Goal: Information Seeking & Learning: Find specific fact

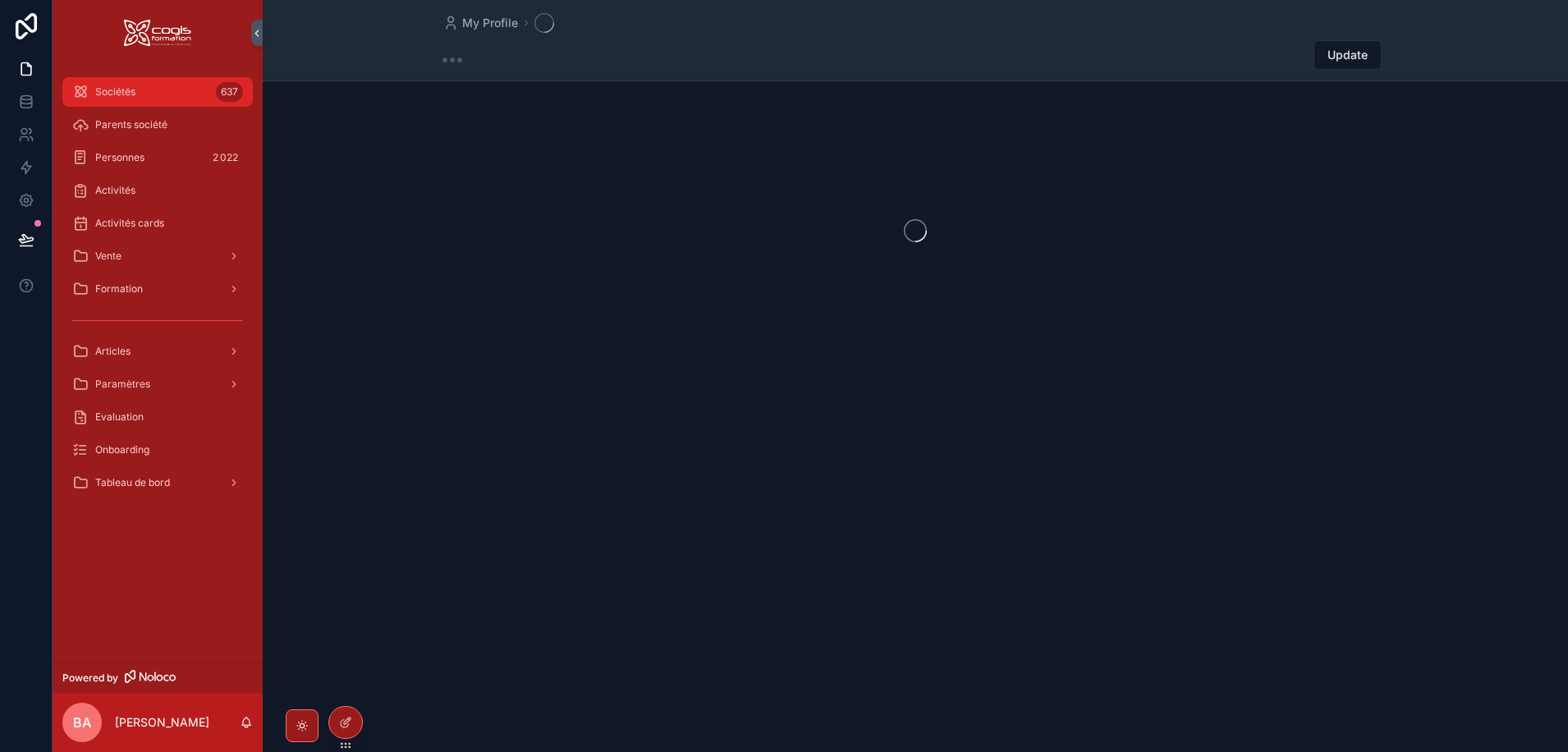
click at [131, 93] on span "Sociétés" at bounding box center [116, 92] width 41 height 14
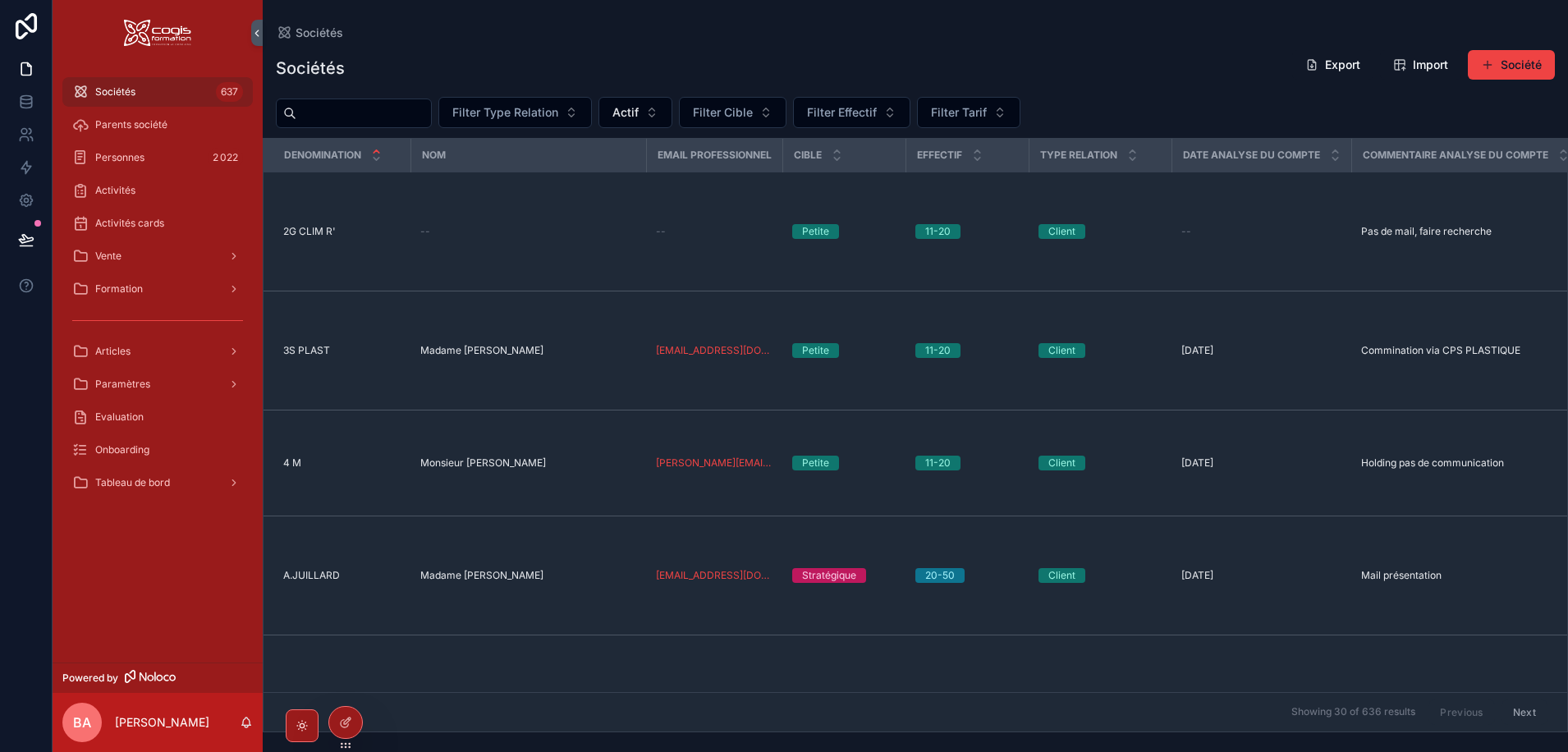
click at [347, 120] on input "scrollable content" at bounding box center [363, 112] width 134 height 23
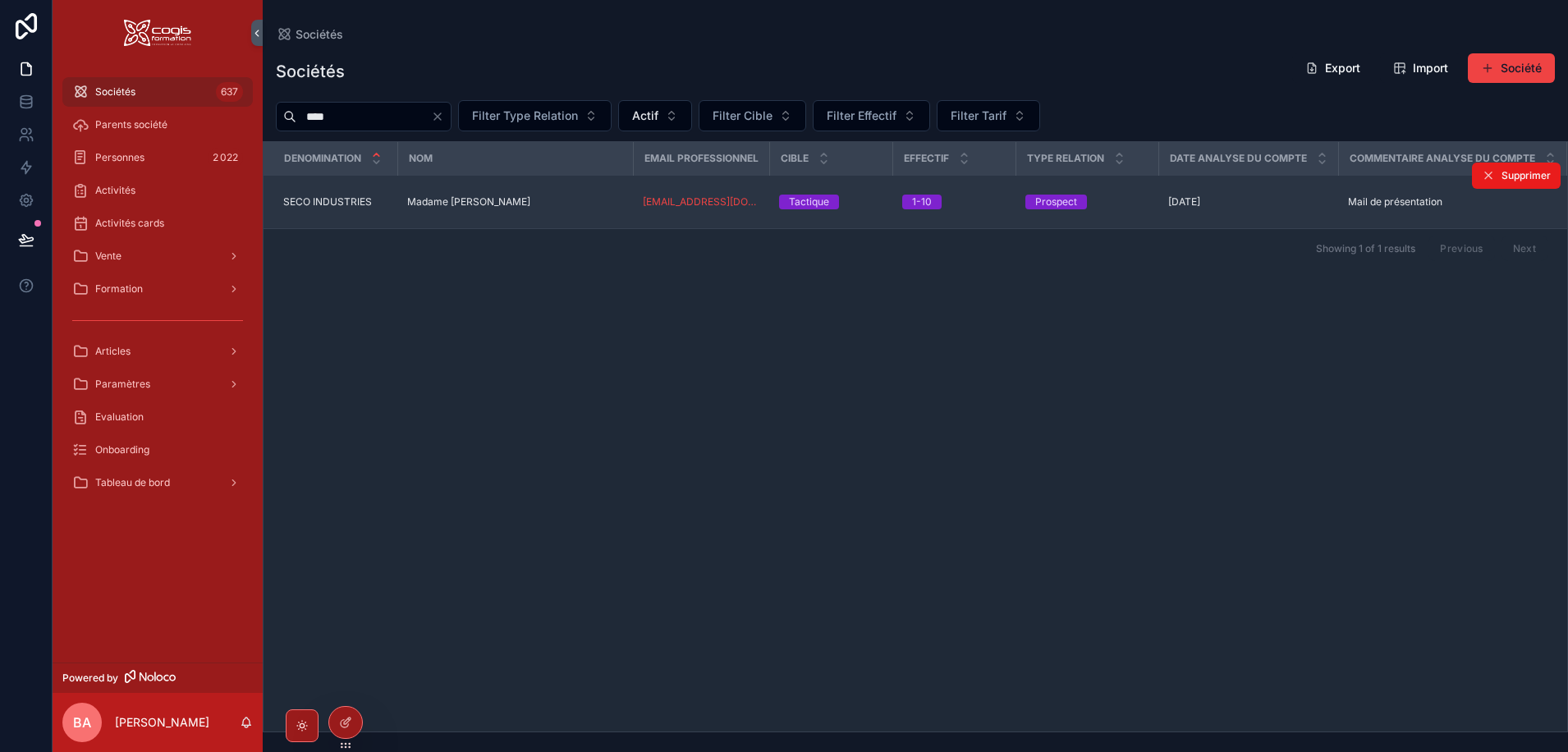
type input "****"
click at [333, 202] on span "SECO INDUSTRIES" at bounding box center [327, 202] width 89 height 14
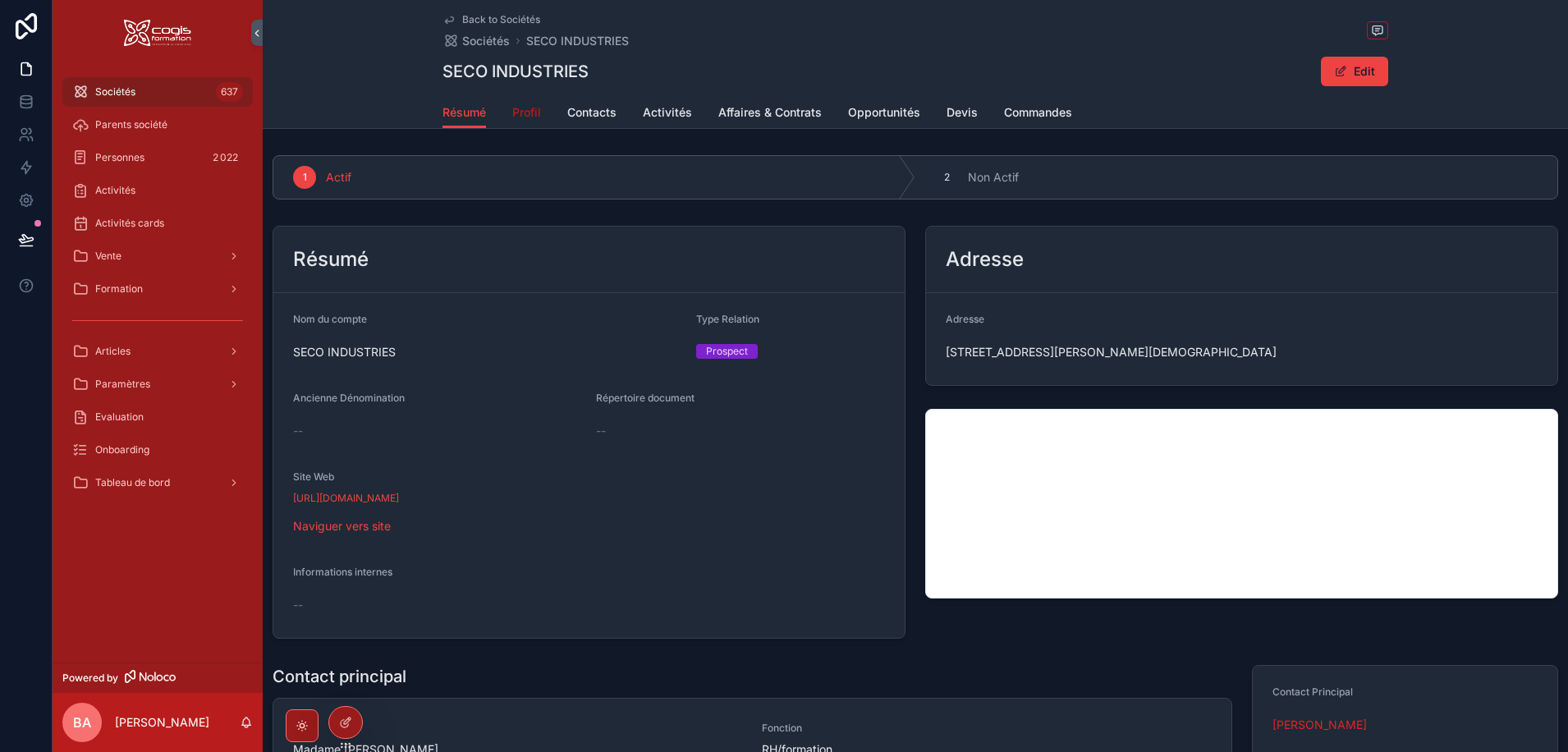
click at [531, 110] on span "Profil" at bounding box center [526, 112] width 29 height 16
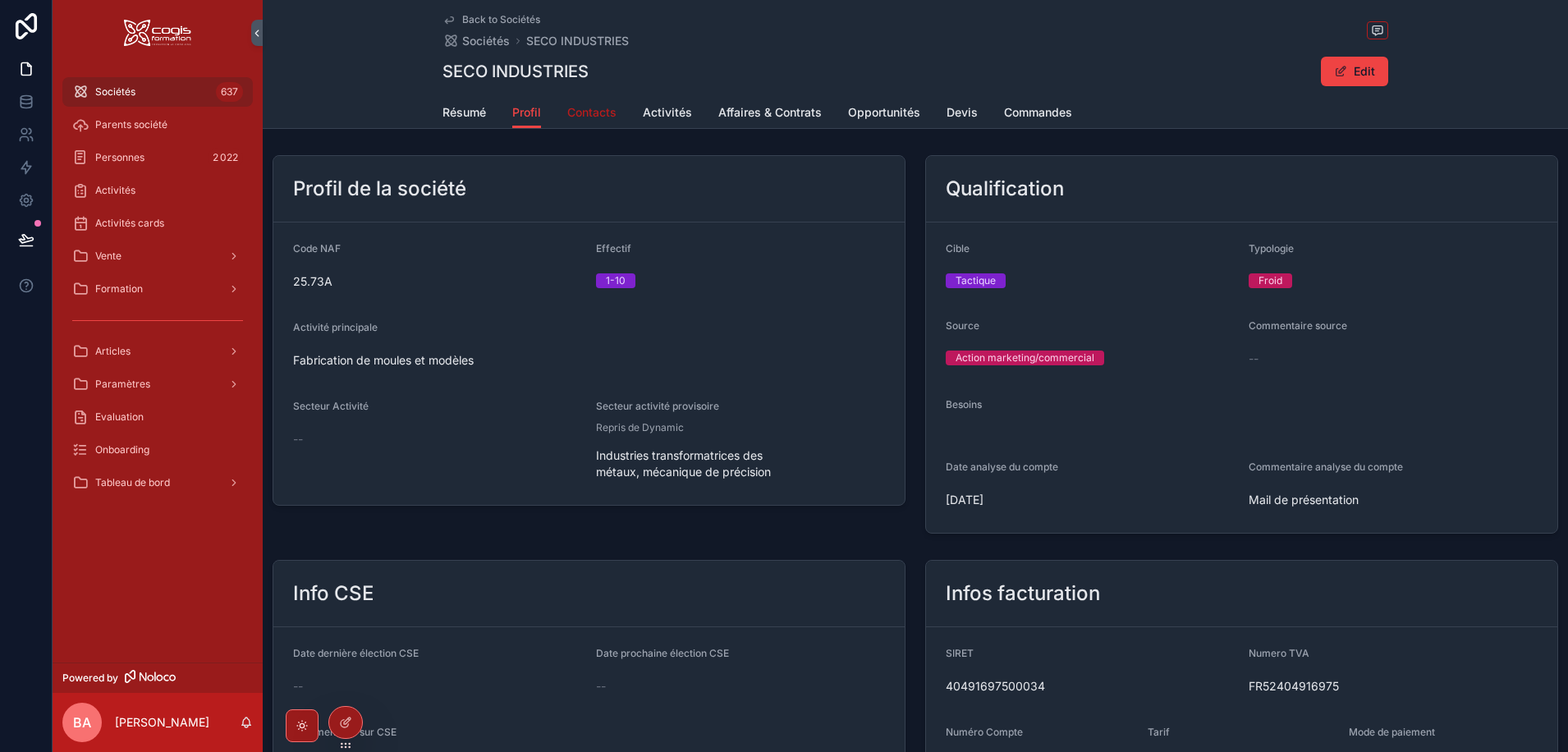
click at [593, 113] on span "Contacts" at bounding box center [591, 112] width 49 height 16
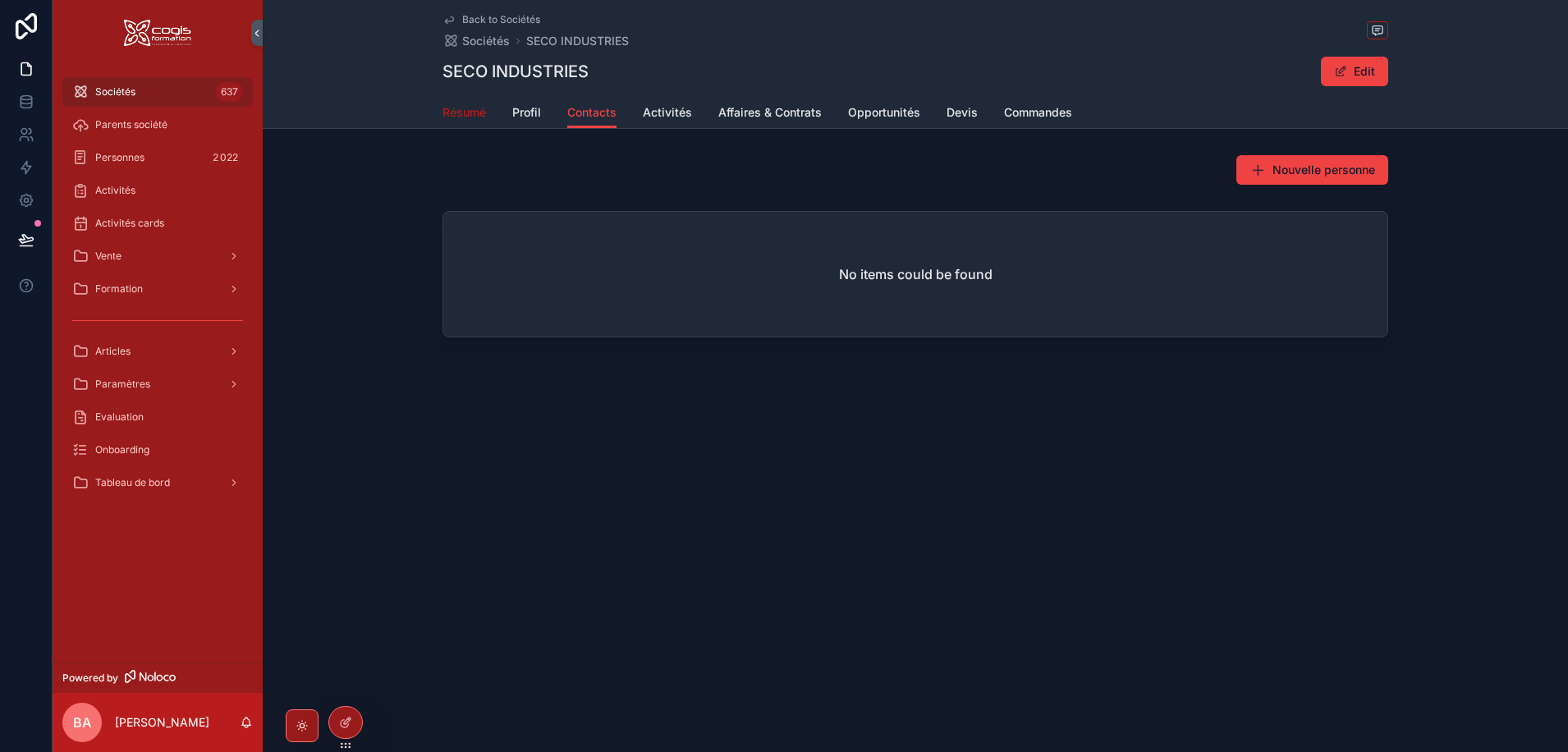
click at [460, 117] on span "Résumé" at bounding box center [464, 112] width 43 height 16
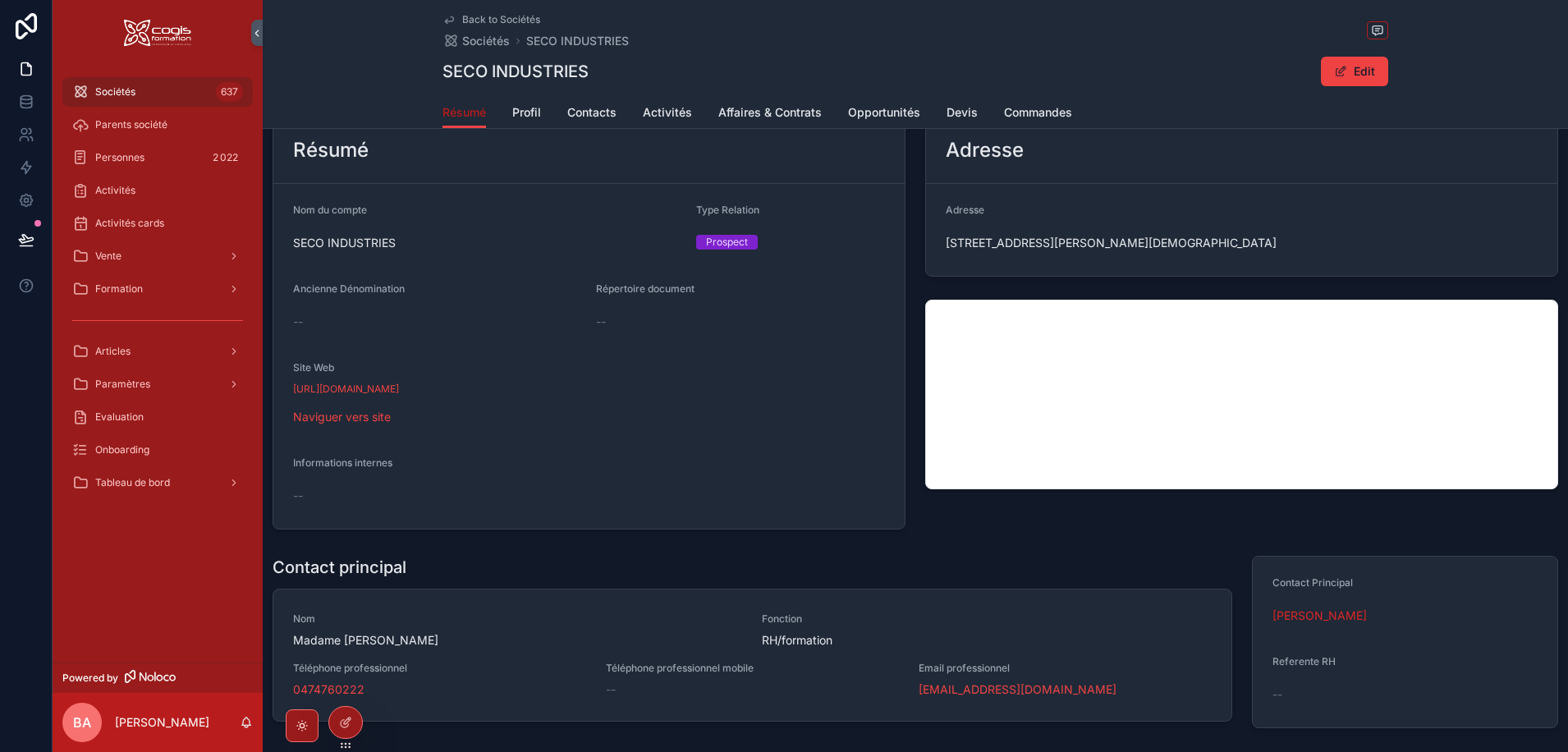
scroll to position [164, 0]
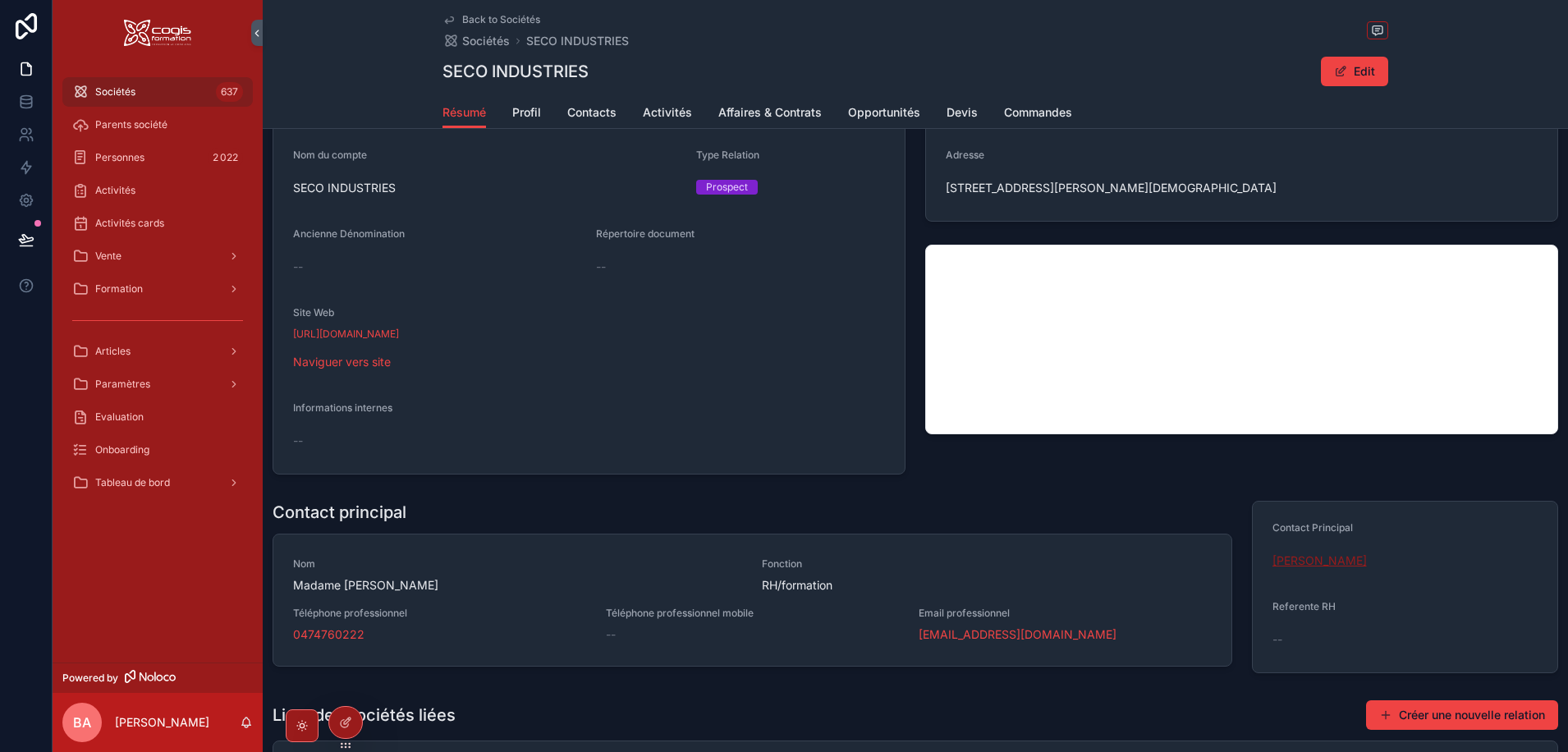
click at [1302, 557] on span "[PERSON_NAME]" at bounding box center [1320, 560] width 95 height 16
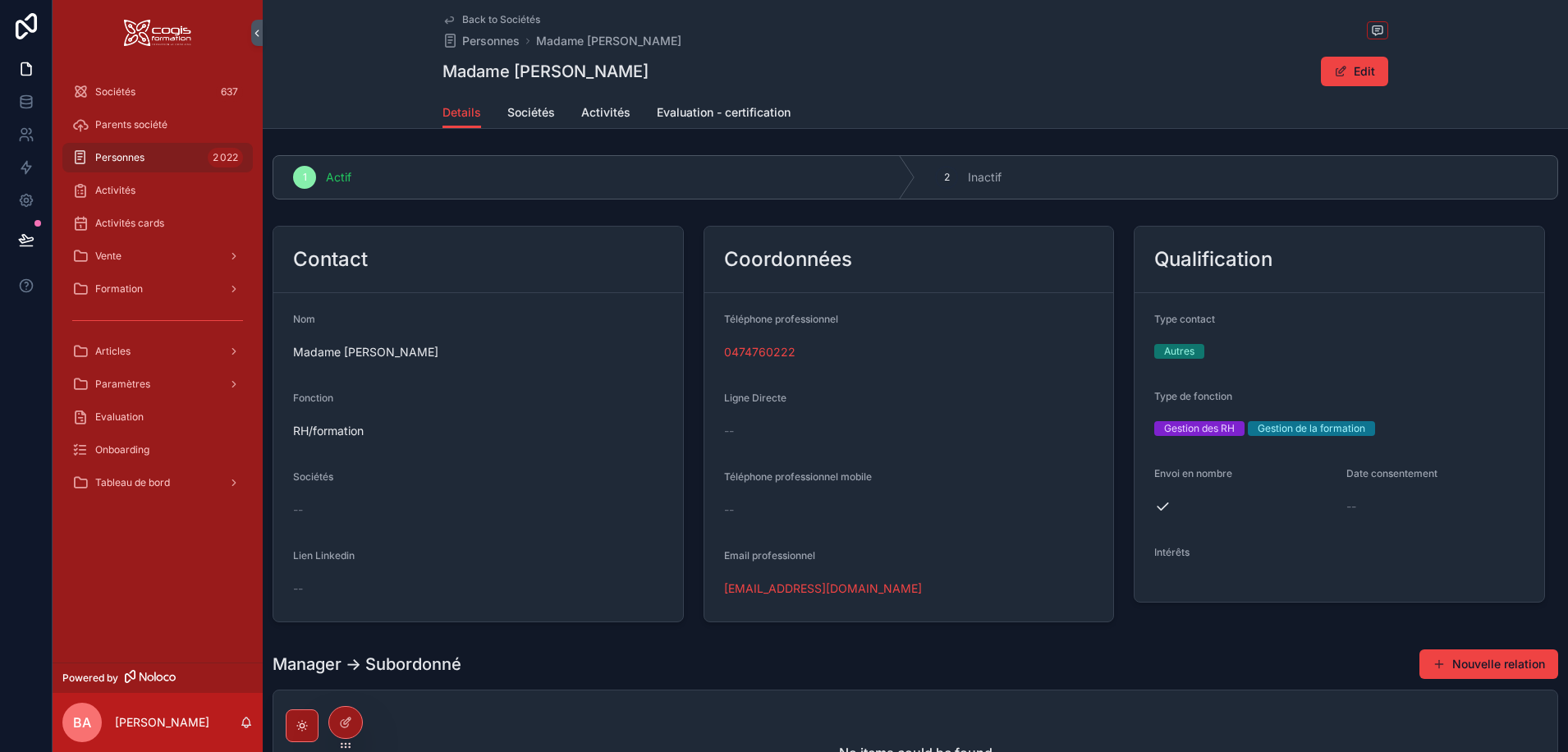
click at [324, 501] on div "--" at bounding box center [478, 510] width 370 height 26
drag, startPoint x: 1367, startPoint y: 72, endPoint x: 1212, endPoint y: 141, distance: 169.7
click at [1368, 72] on button "Edit" at bounding box center [1354, 71] width 68 height 30
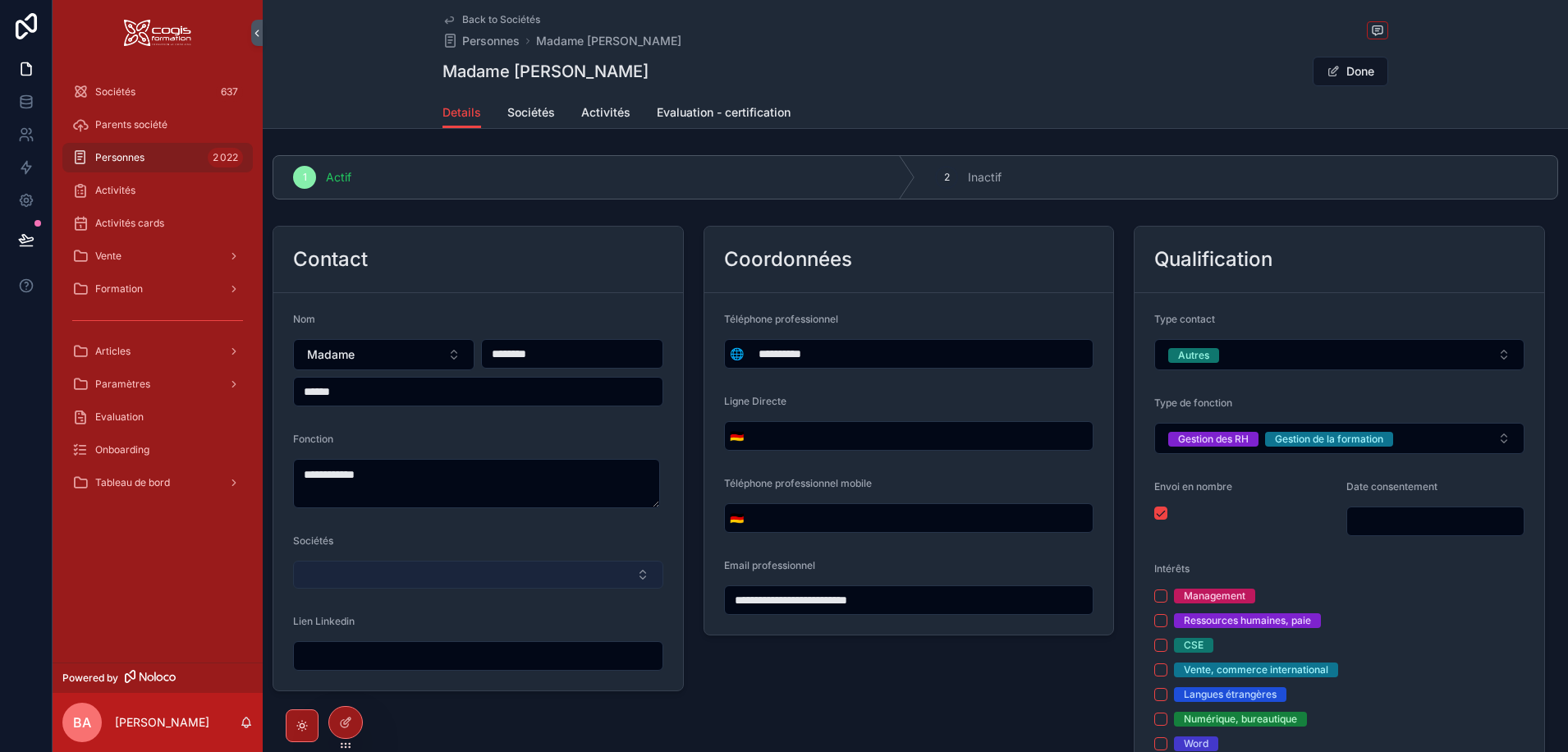
click at [351, 575] on button "Select Button" at bounding box center [478, 575] width 370 height 28
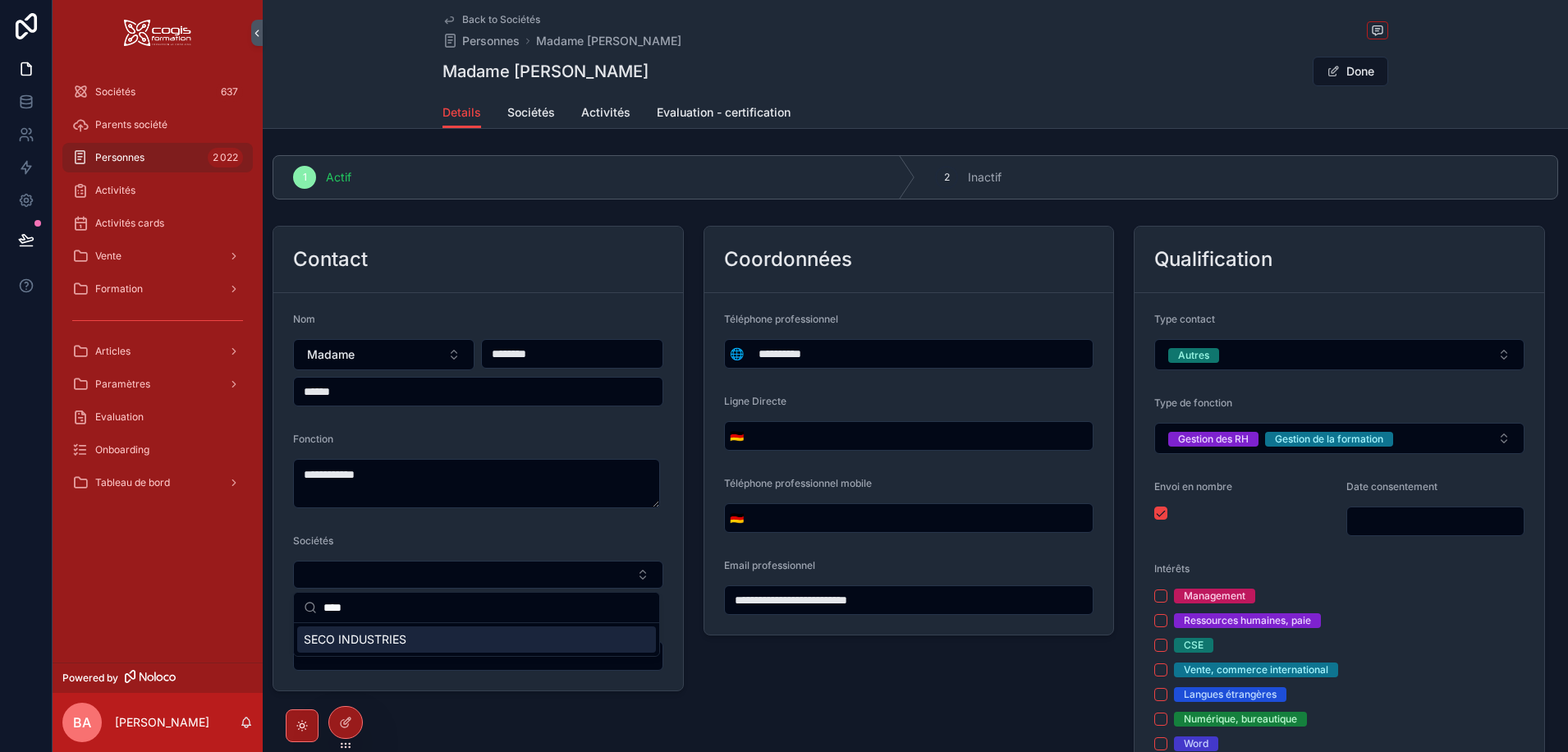
type input "****"
click at [350, 640] on span "SECO INDUSTRIES" at bounding box center [354, 639] width 102 height 16
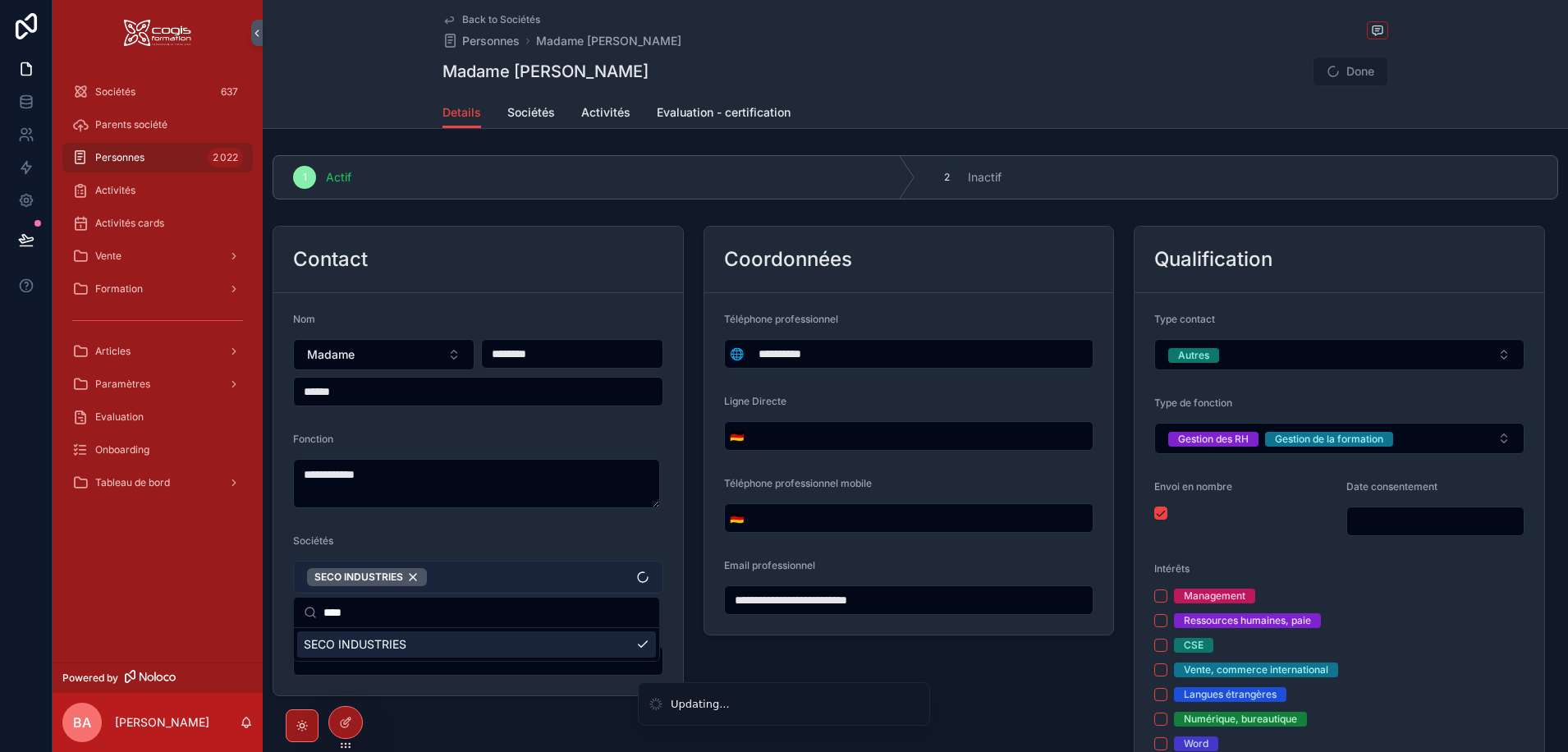
type input "**********"
click at [558, 521] on form "**********" at bounding box center [478, 494] width 410 height 402
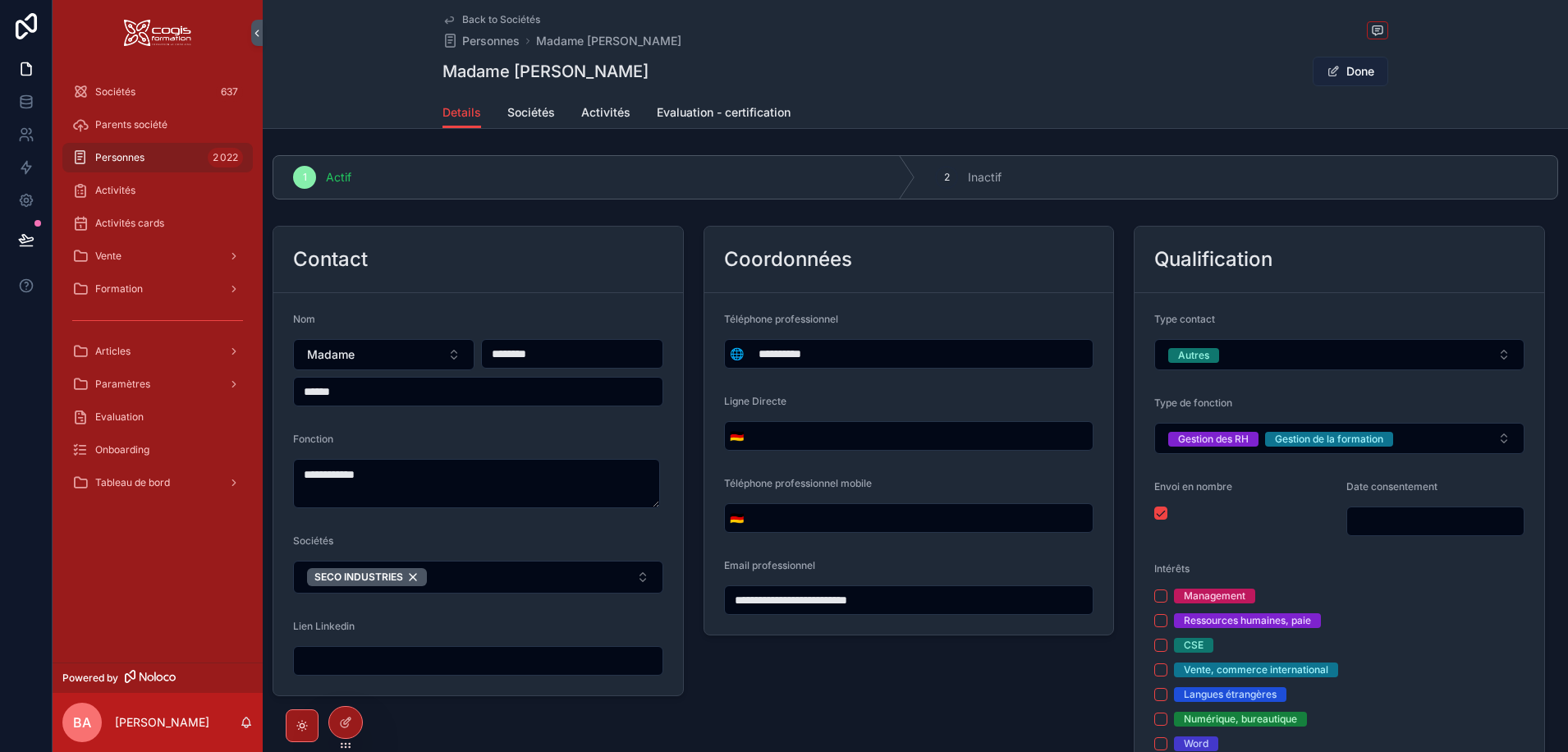
click at [1364, 68] on button "Done" at bounding box center [1350, 71] width 75 height 30
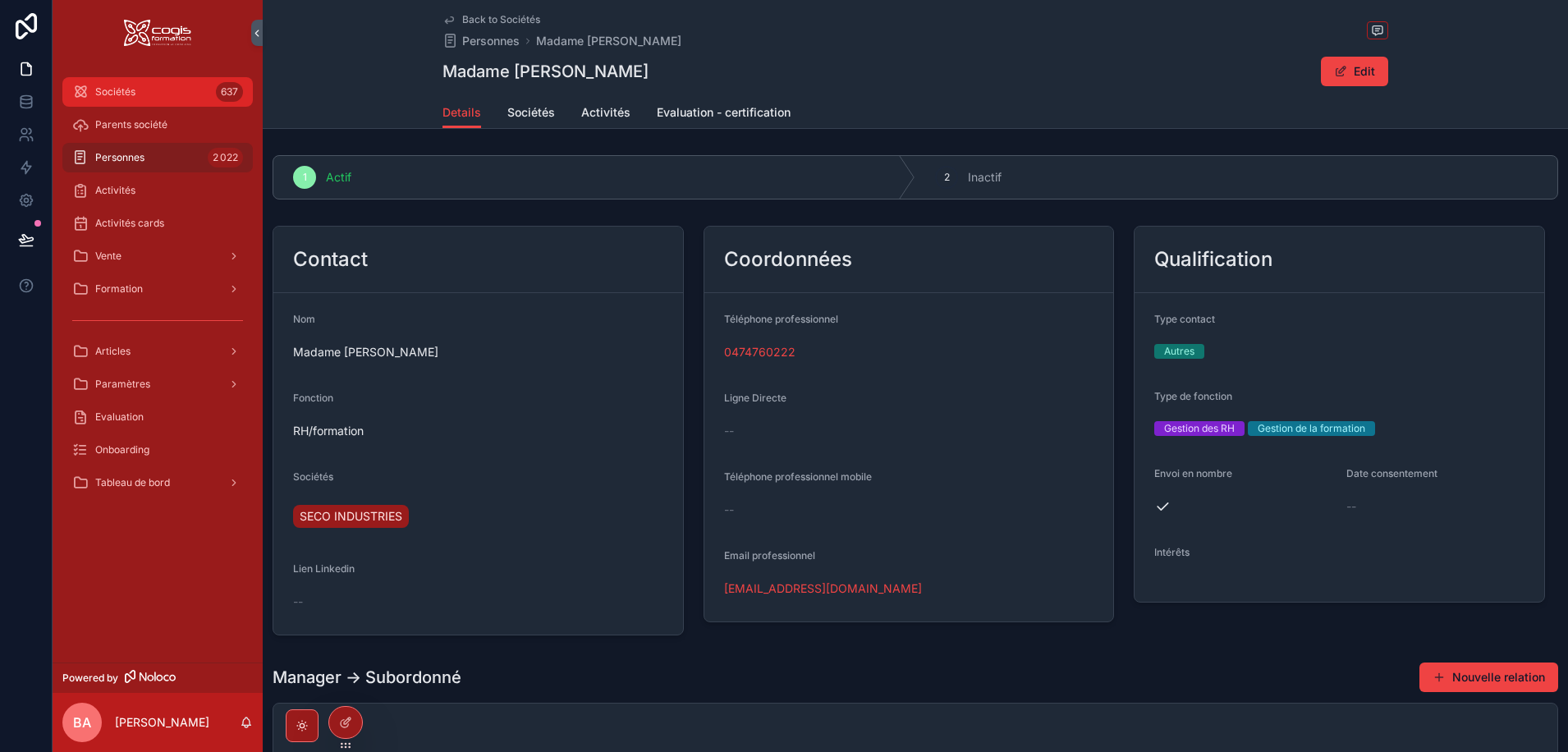
click at [112, 89] on span "Sociétés" at bounding box center [116, 92] width 41 height 14
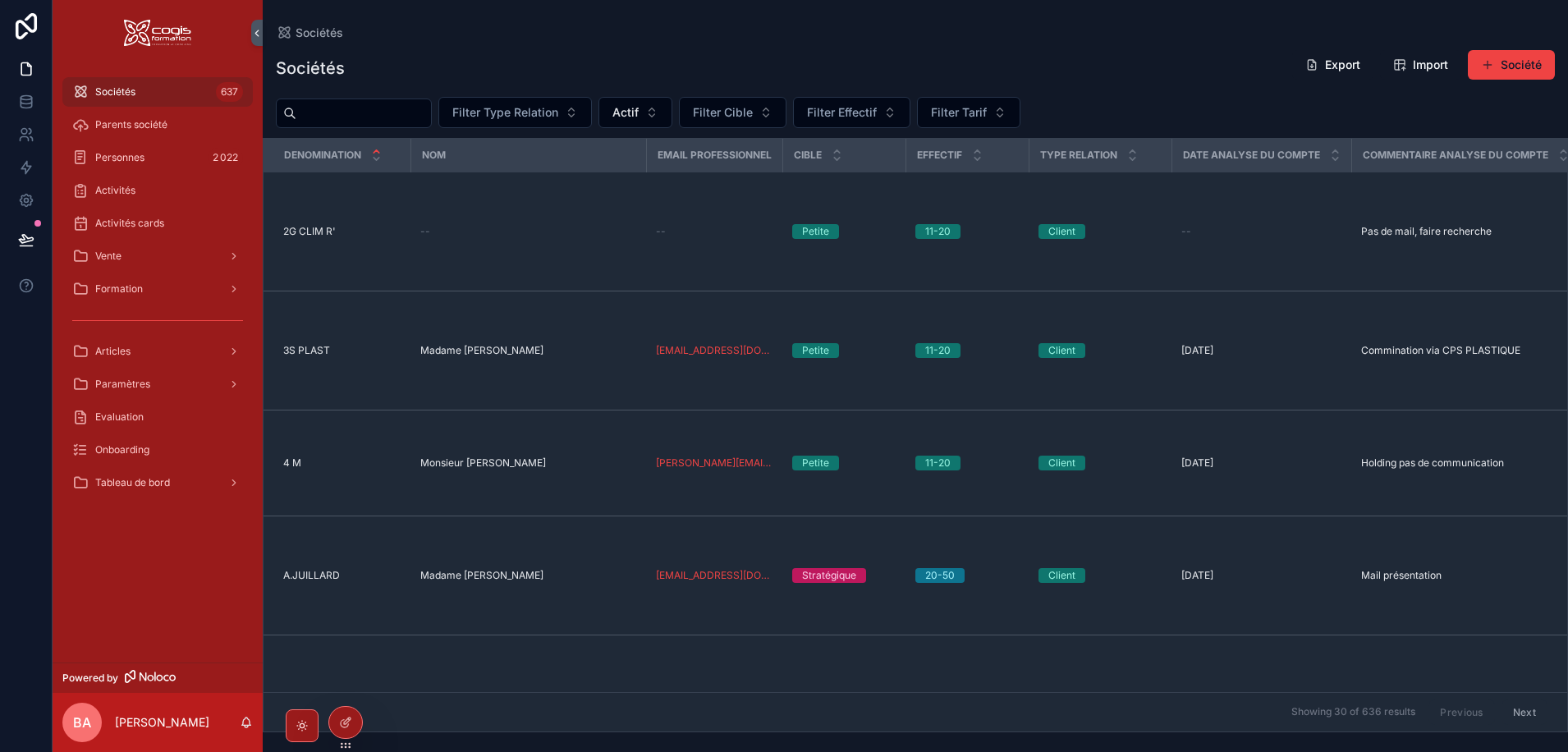
click at [125, 85] on span "Sociétés" at bounding box center [116, 92] width 41 height 14
click at [549, 59] on div "Sociétés Export Import Société" at bounding box center [915, 68] width 1279 height 38
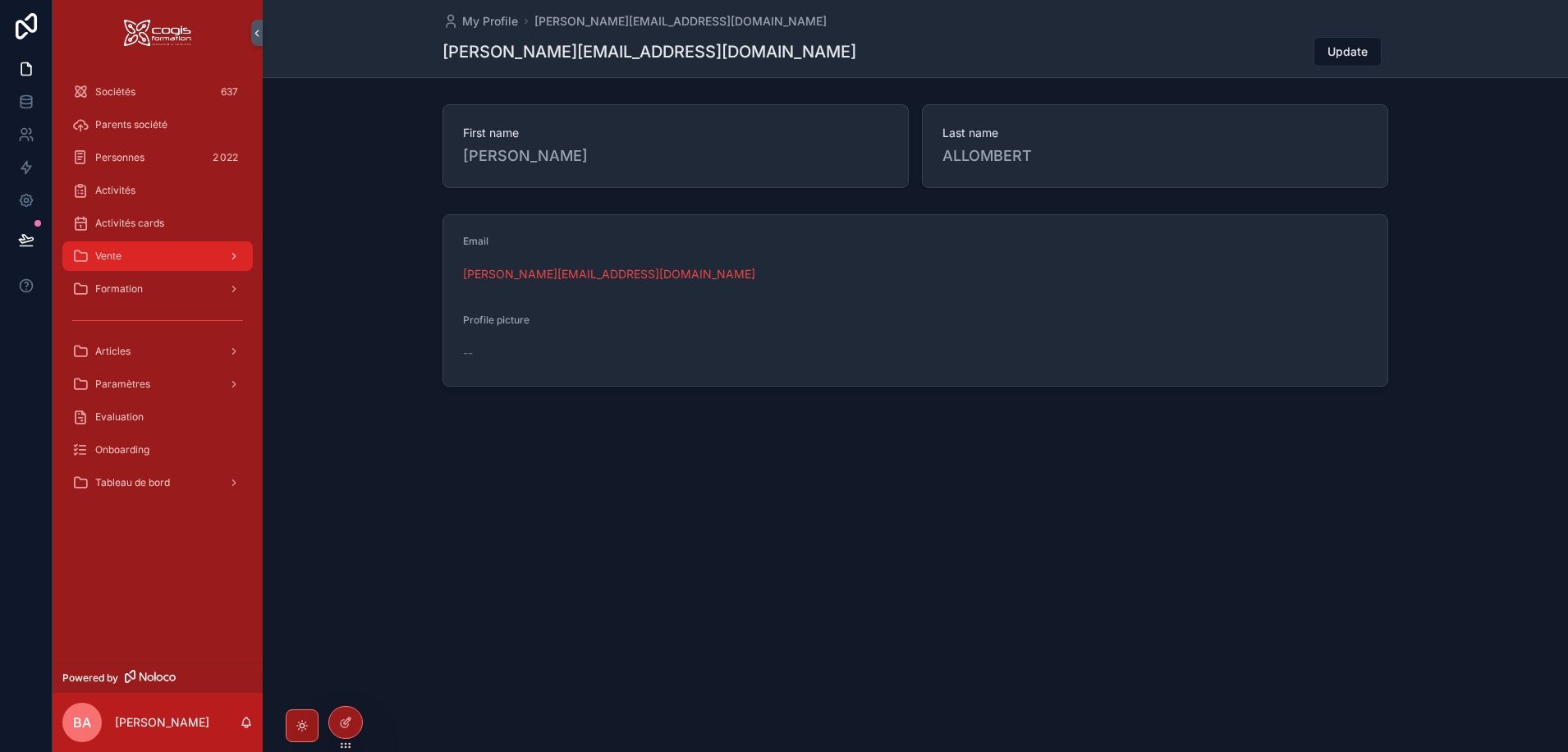
click at [130, 248] on div "Vente" at bounding box center [158, 256] width 171 height 26
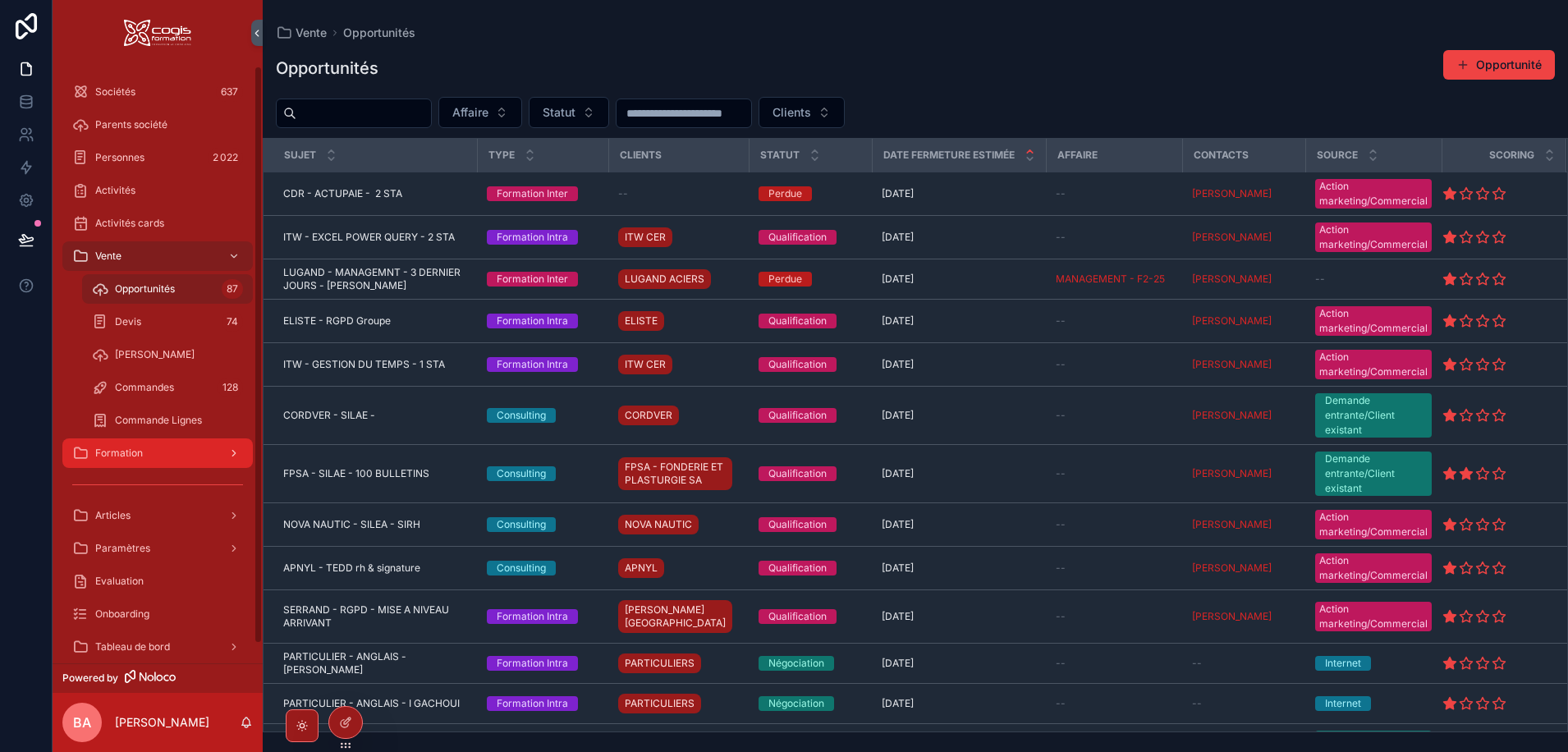
click at [158, 449] on div "Formation" at bounding box center [158, 453] width 171 height 26
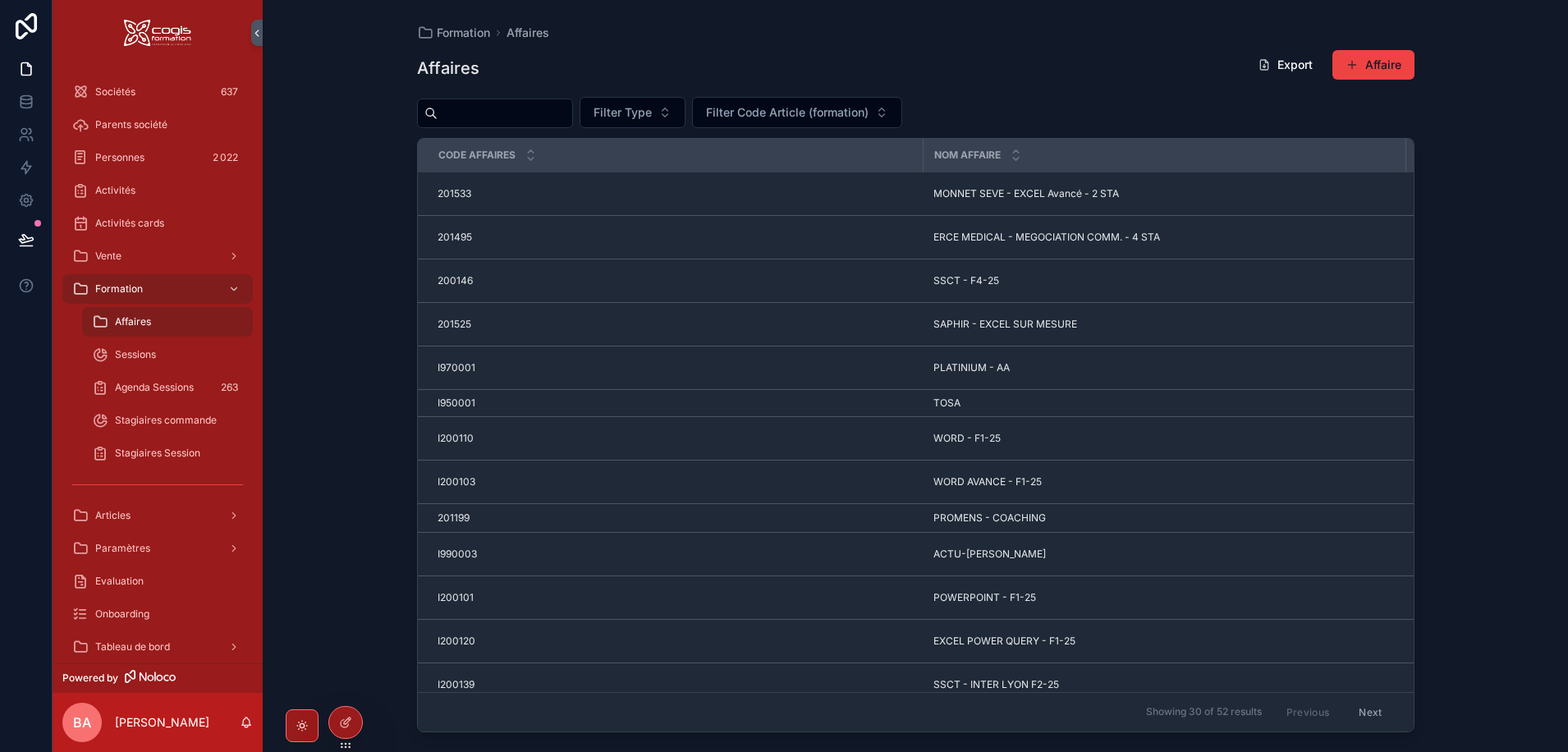
click at [504, 116] on input "scrollable content" at bounding box center [504, 112] width 134 height 23
type input "****"
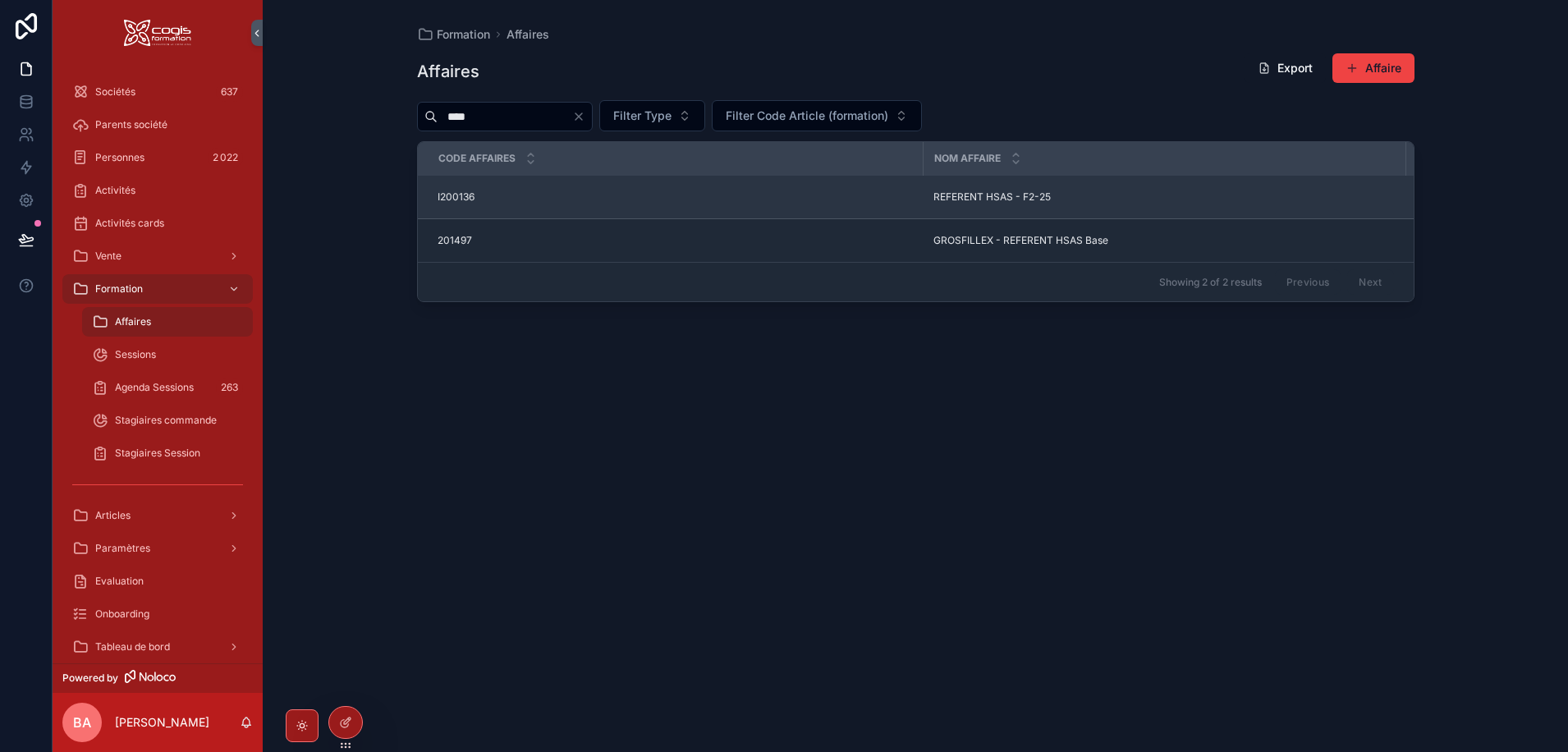
click at [1026, 199] on span "REFERENT HSAS - F2-25" at bounding box center [992, 197] width 117 height 14
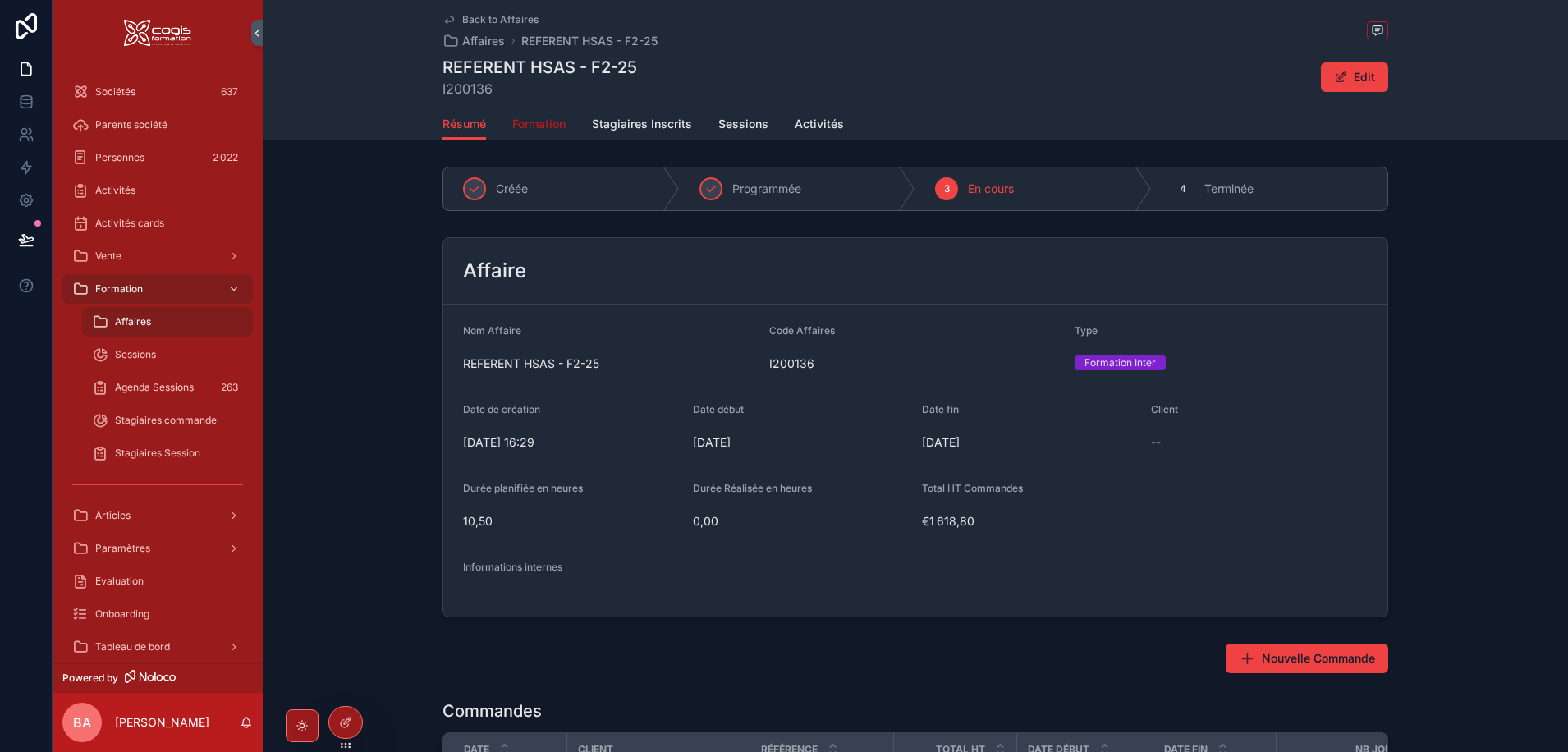
click at [540, 117] on link "Formation" at bounding box center [538, 125] width 53 height 33
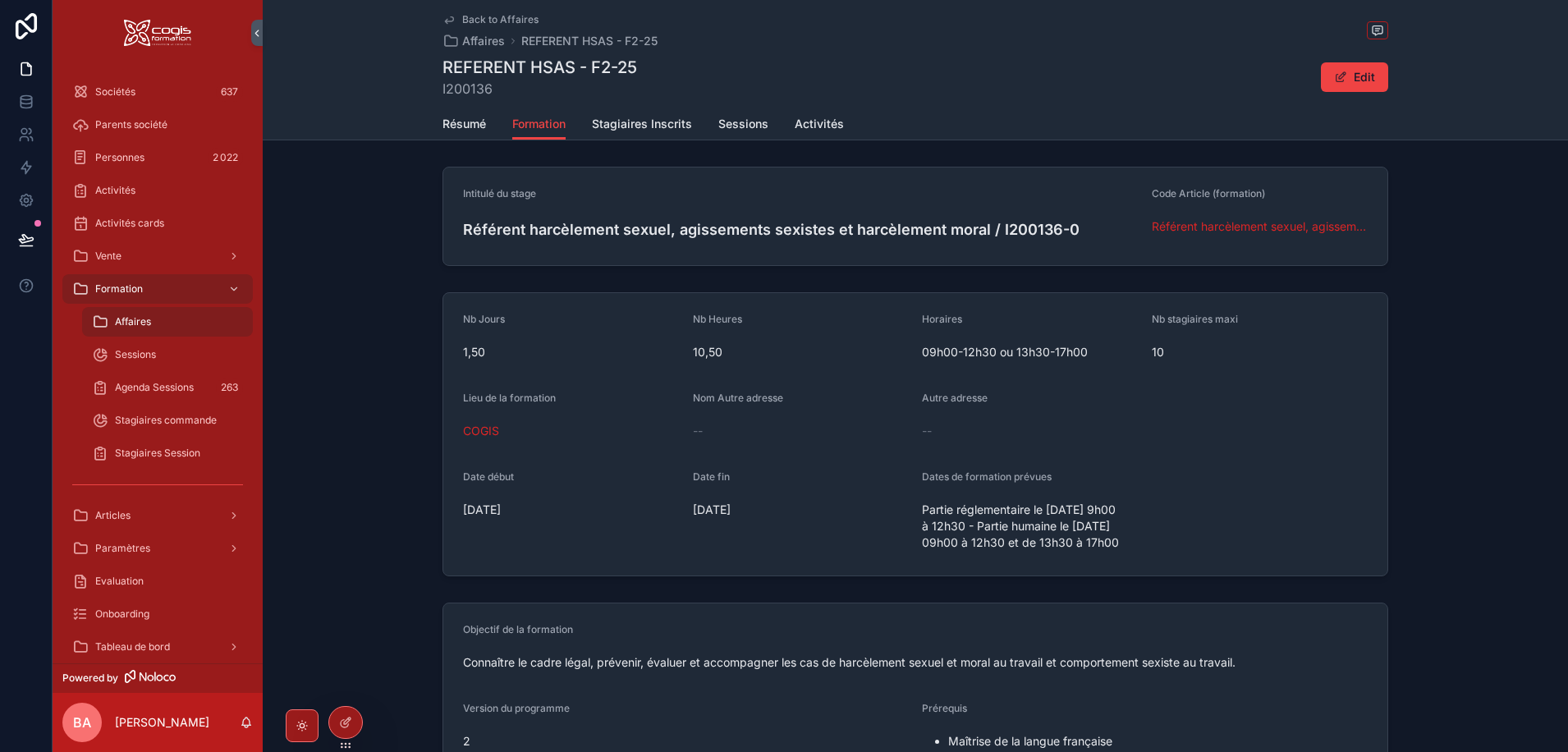
drag, startPoint x: 1092, startPoint y: 558, endPoint x: 915, endPoint y: 509, distance: 183.7
click at [915, 509] on form "Nb Jours 1,50 Nb Heures 10,50 Horaires 09h00-12h30 ou 13h30-17h00 Nb stagiaires…" at bounding box center [915, 434] width 944 height 282
copy span "Partie réglementaire le 08/10/2025 de 9h00 à 12h30 - Partie humaine le 20/10/20…"
